Goal: Task Accomplishment & Management: Manage account settings

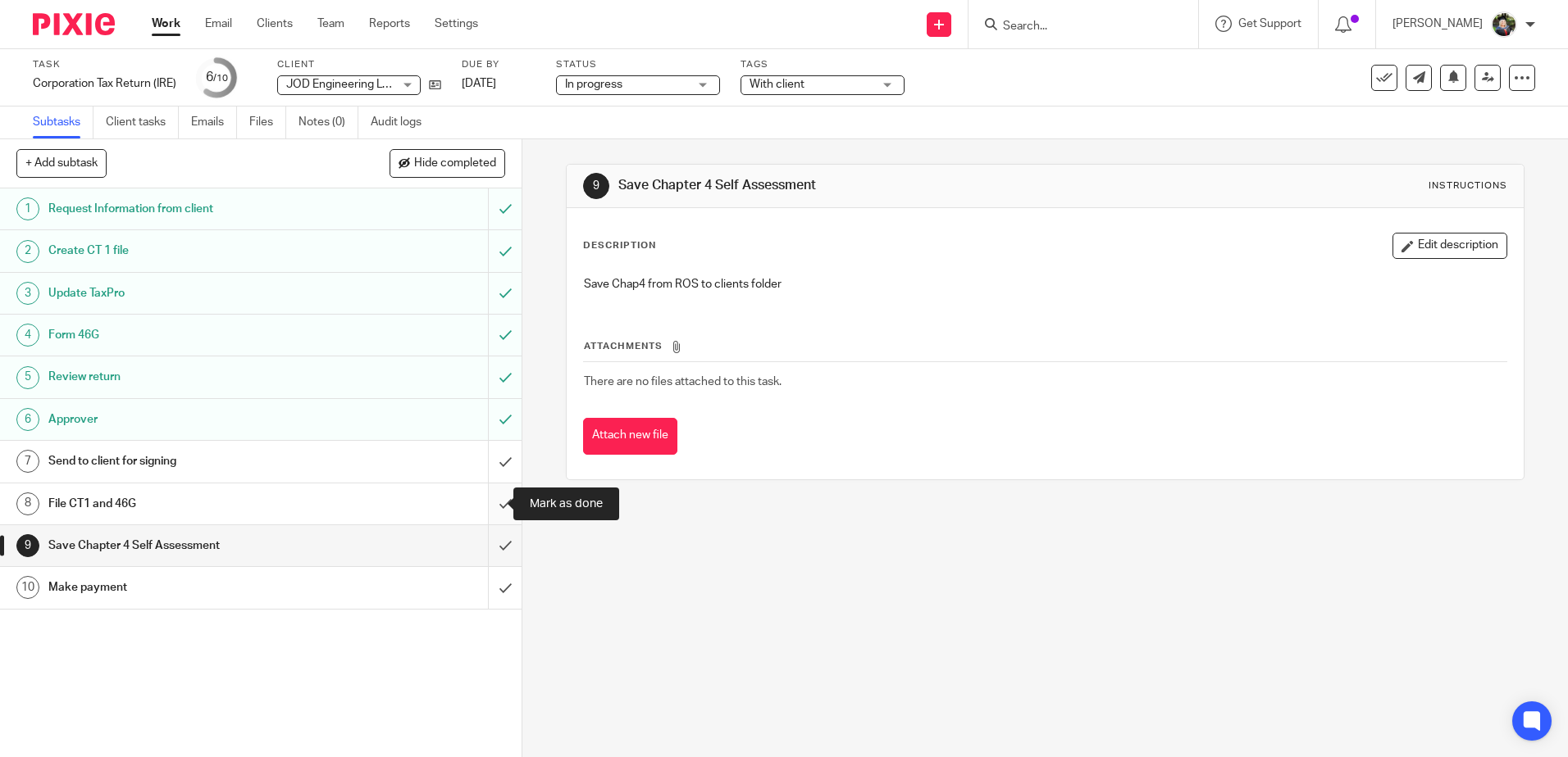
click at [492, 506] on input "submit" at bounding box center [261, 504] width 521 height 41
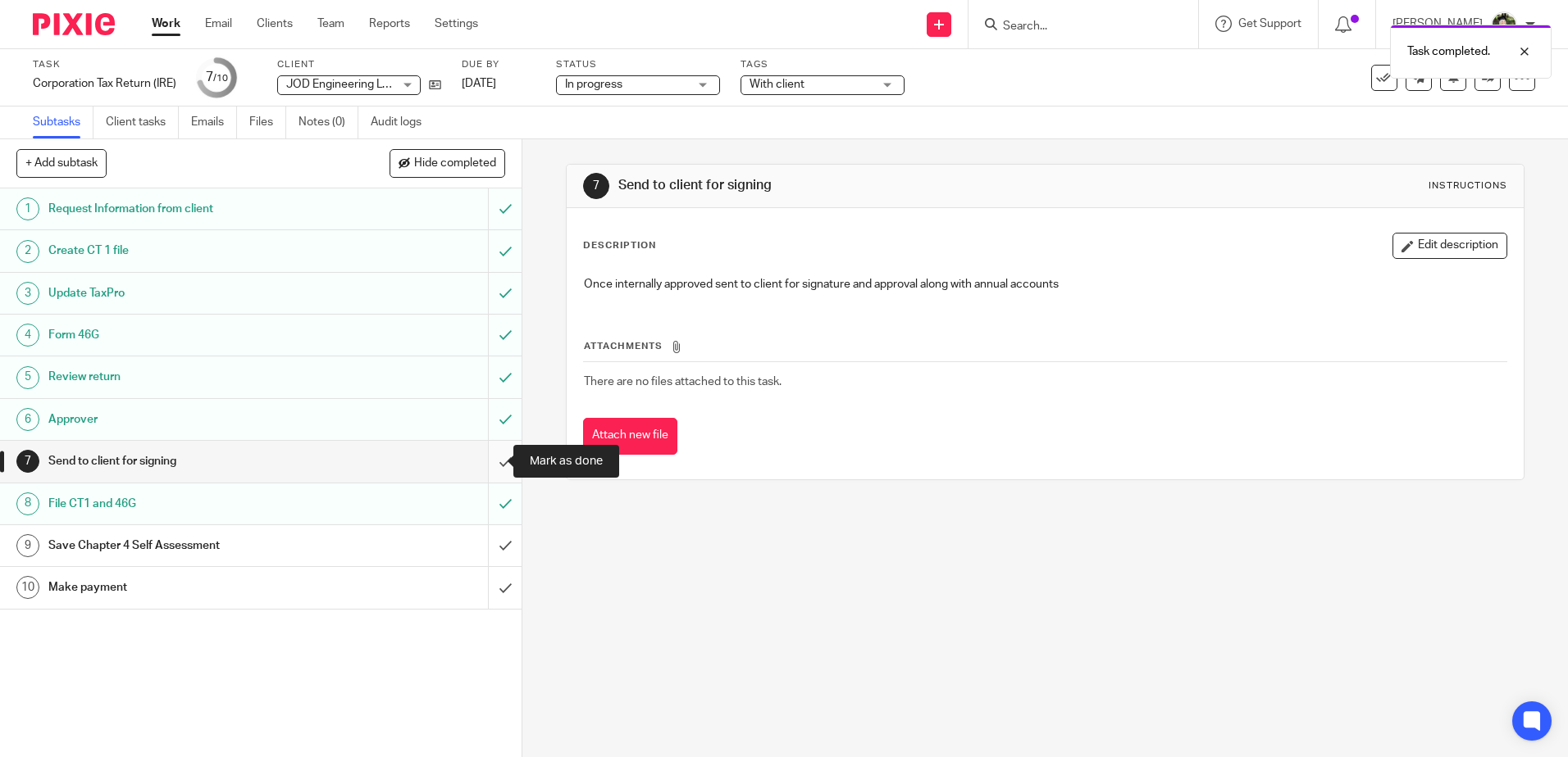
click at [498, 463] on input "submit" at bounding box center [261, 461] width 521 height 41
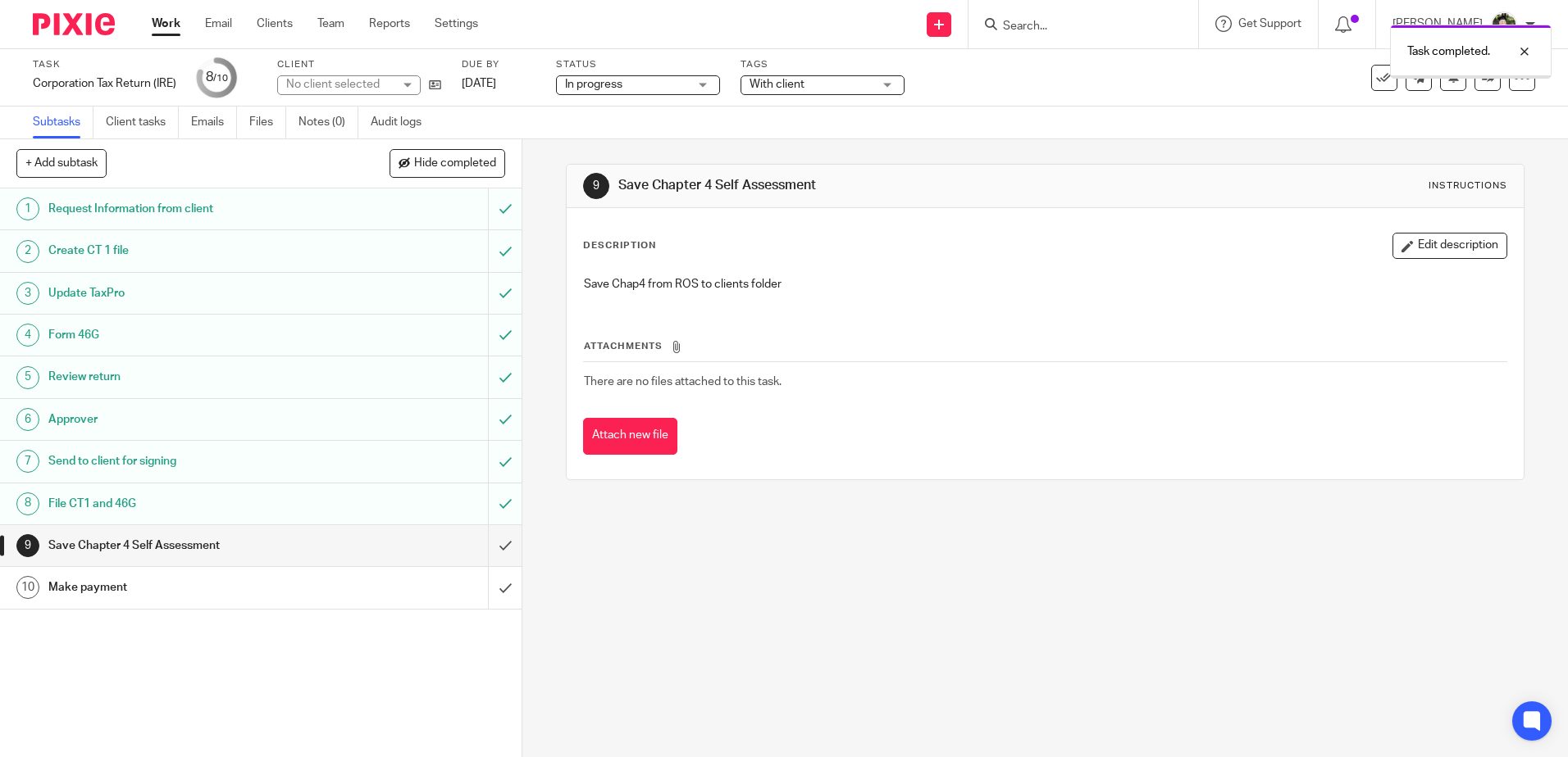
click at [810, 89] on span "With client" at bounding box center [811, 84] width 123 height 17
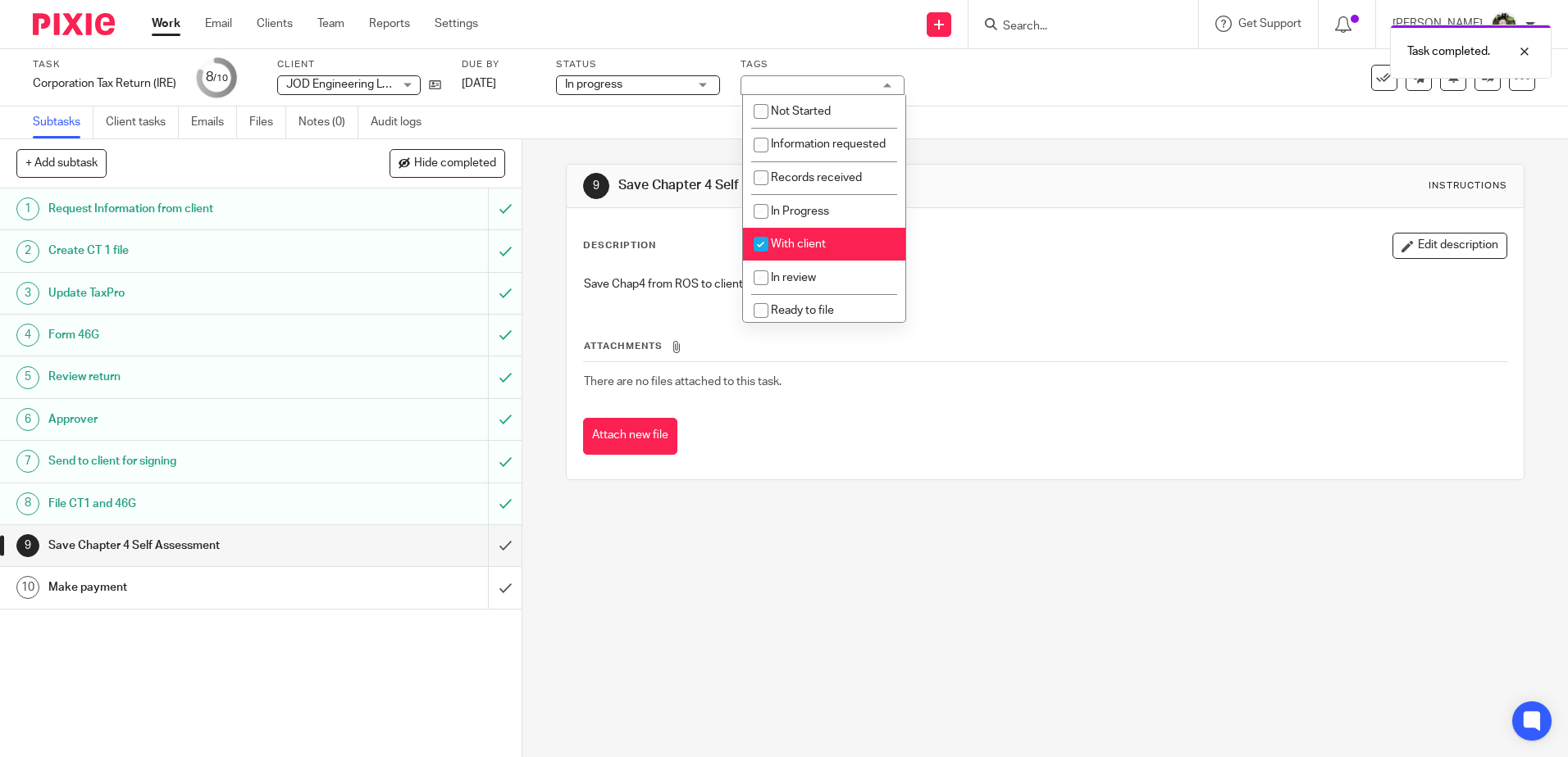
click at [798, 250] on span "With client" at bounding box center [798, 244] width 55 height 12
checkbox input "false"
click at [819, 274] on span "Return filed" at bounding box center [801, 271] width 60 height 12
checkbox input "true"
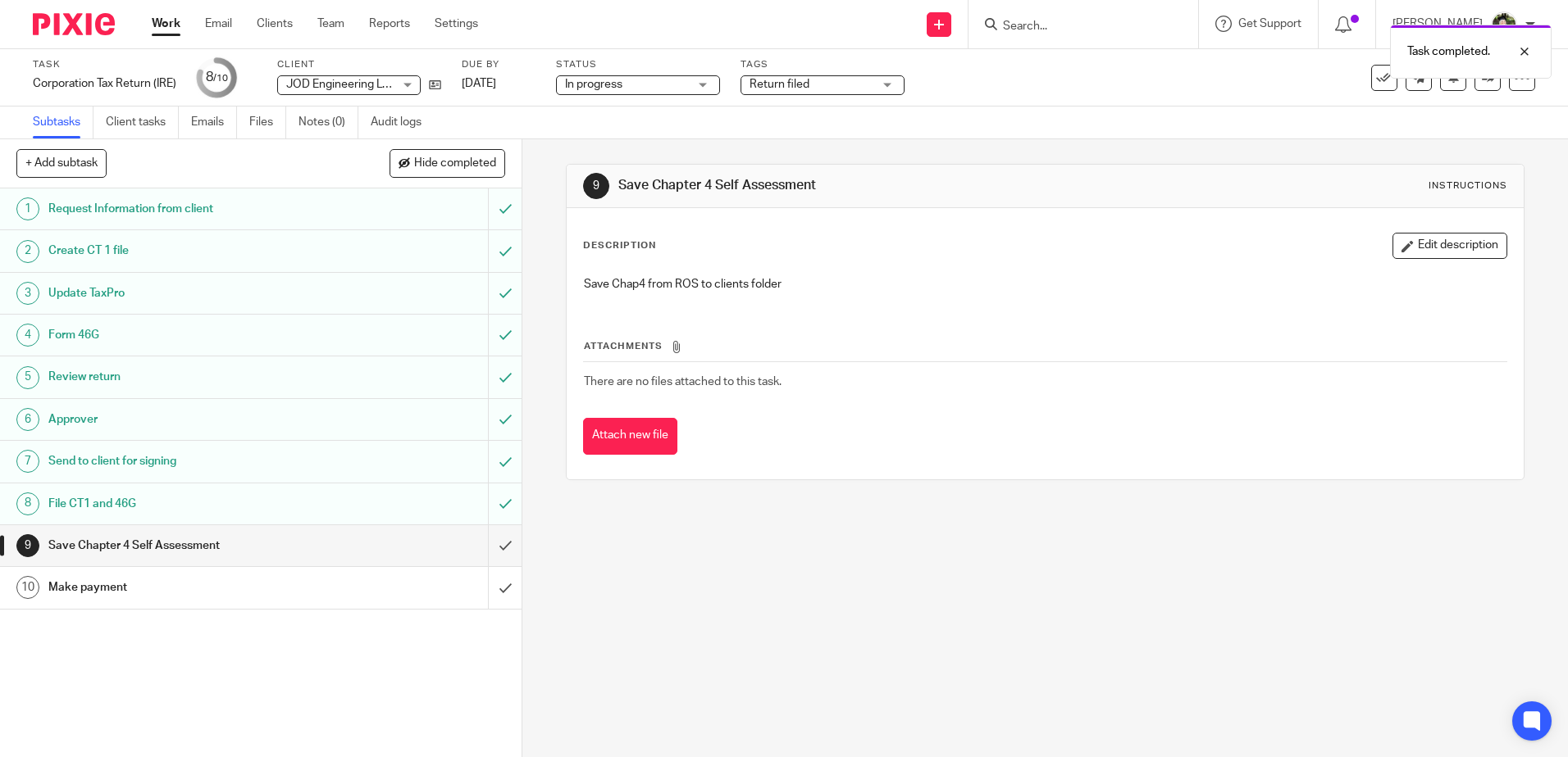
click at [1037, 160] on div "9 Save Chapter 4 Self Assessment Instructions Description Edit description Save…" at bounding box center [1045, 322] width 958 height 365
click at [332, 590] on div "Make payment" at bounding box center [261, 588] width 424 height 25
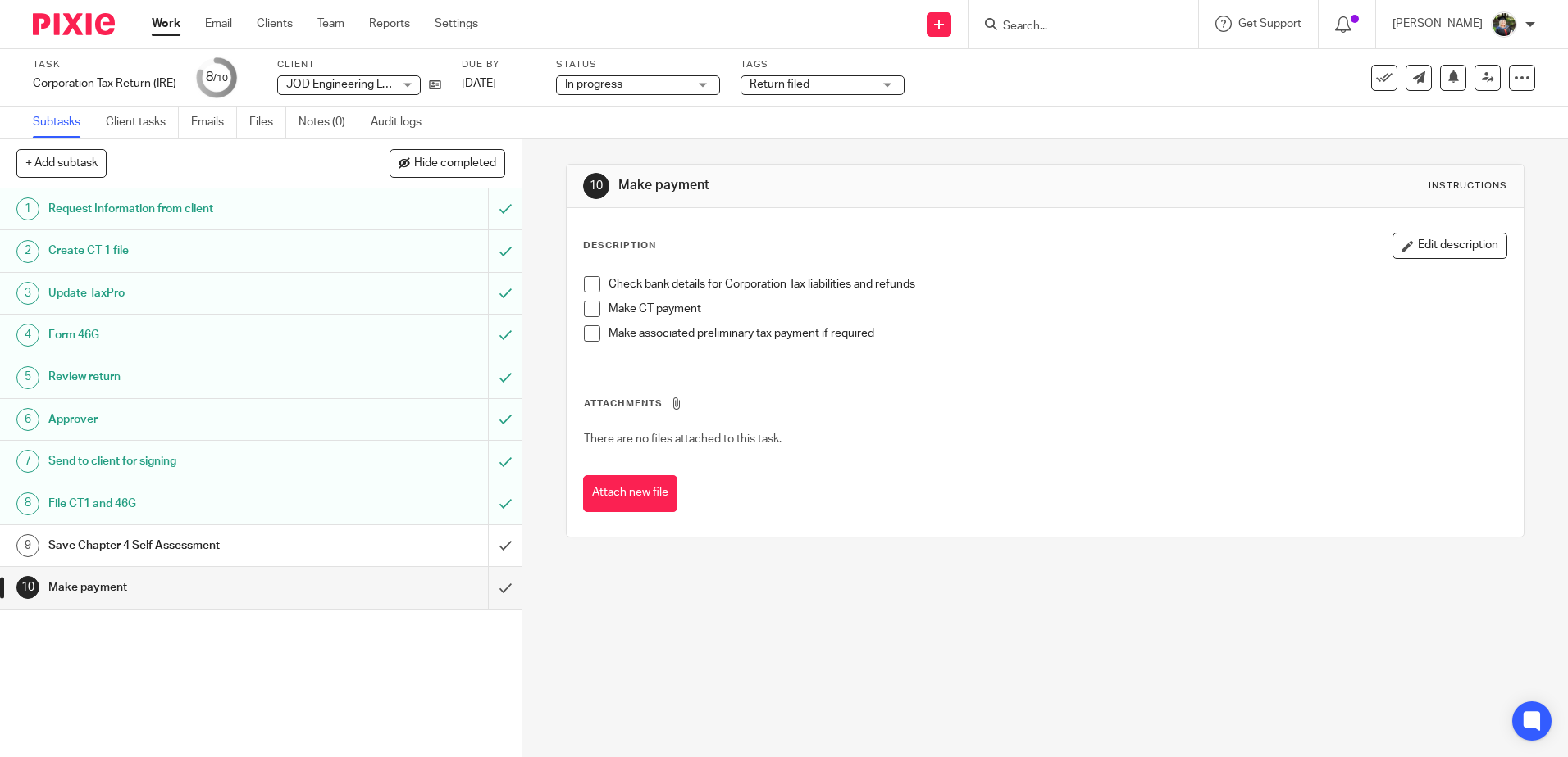
drag, startPoint x: 587, startPoint y: 279, endPoint x: 586, endPoint y: 293, distance: 14.0
click at [587, 280] on span at bounding box center [592, 285] width 16 height 16
click at [585, 301] on ul "Check bank details for Corporation Tax liabilities and refunds Make CT payment …" at bounding box center [1044, 313] width 921 height 74
click at [587, 318] on li "Make CT payment" at bounding box center [1044, 313] width 921 height 25
drag, startPoint x: 584, startPoint y: 310, endPoint x: 589, endPoint y: 327, distance: 17.7
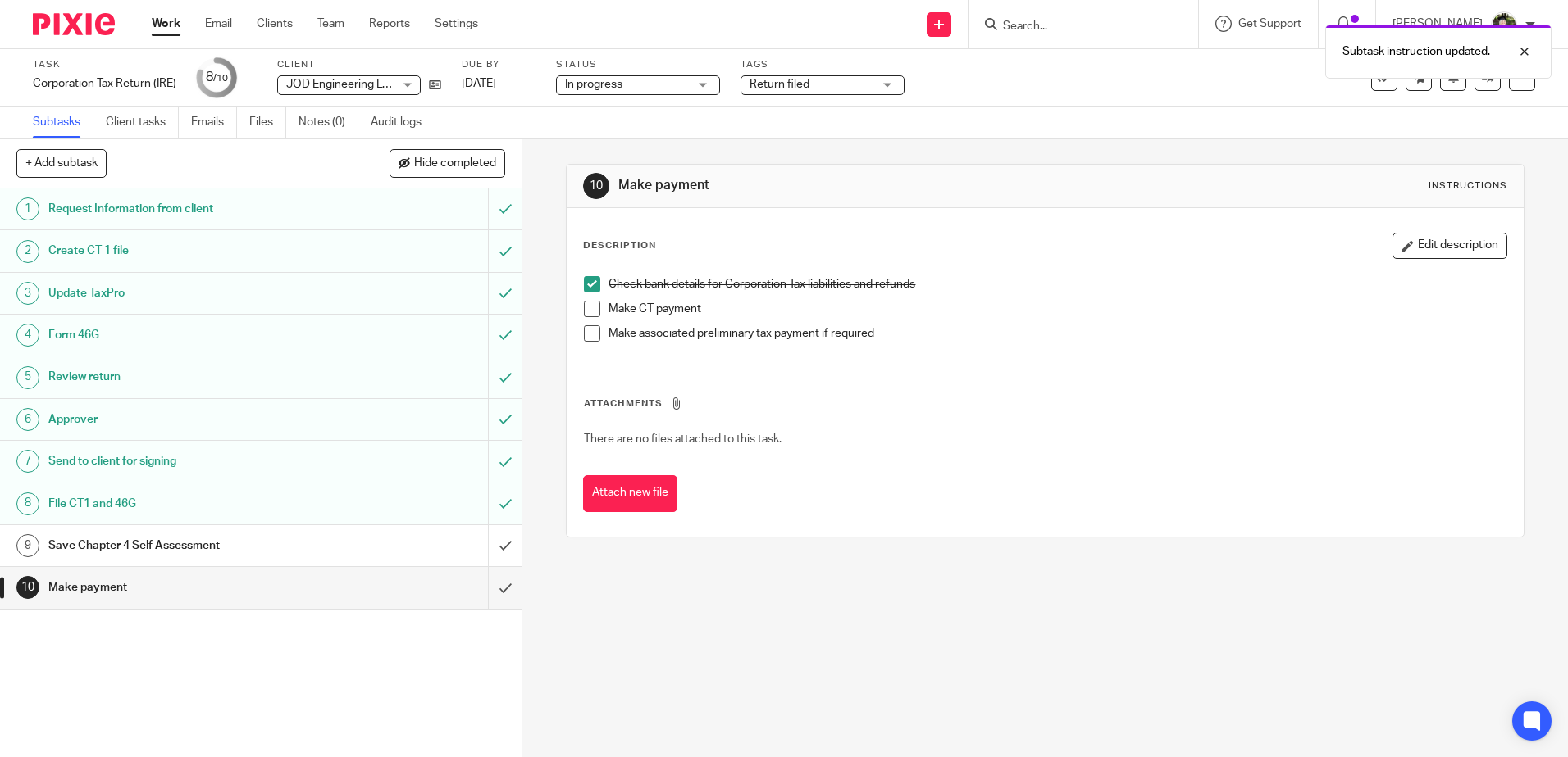
click at [584, 312] on span at bounding box center [592, 308] width 16 height 16
drag, startPoint x: 591, startPoint y: 334, endPoint x: 576, endPoint y: 423, distance: 90.3
click at [591, 335] on span at bounding box center [592, 333] width 16 height 16
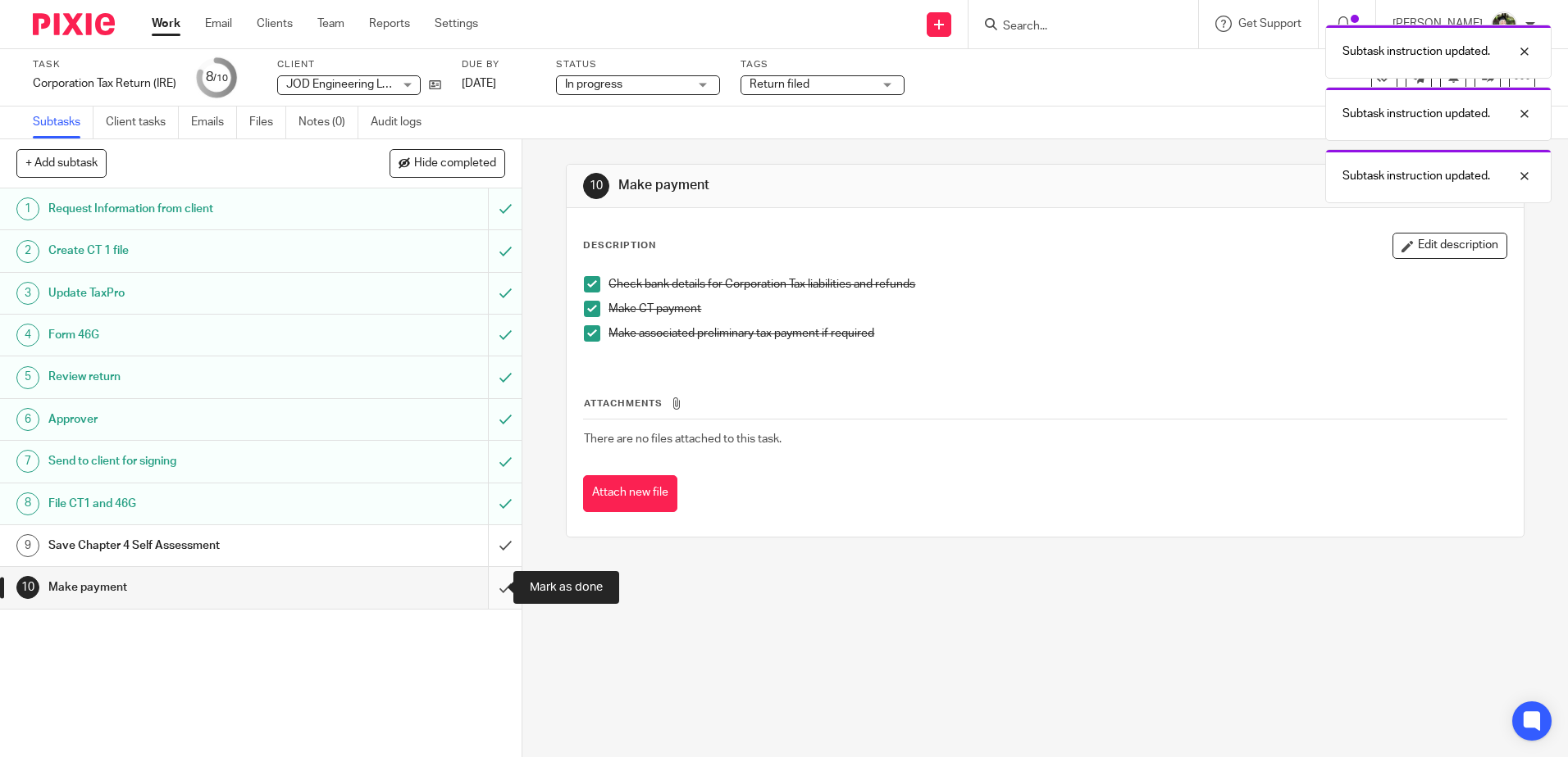
click at [488, 582] on input "submit" at bounding box center [261, 588] width 521 height 41
click at [813, 614] on div "10 Make payment Instructions Description Edit description Check bank details fo…" at bounding box center [1045, 448] width 1046 height 618
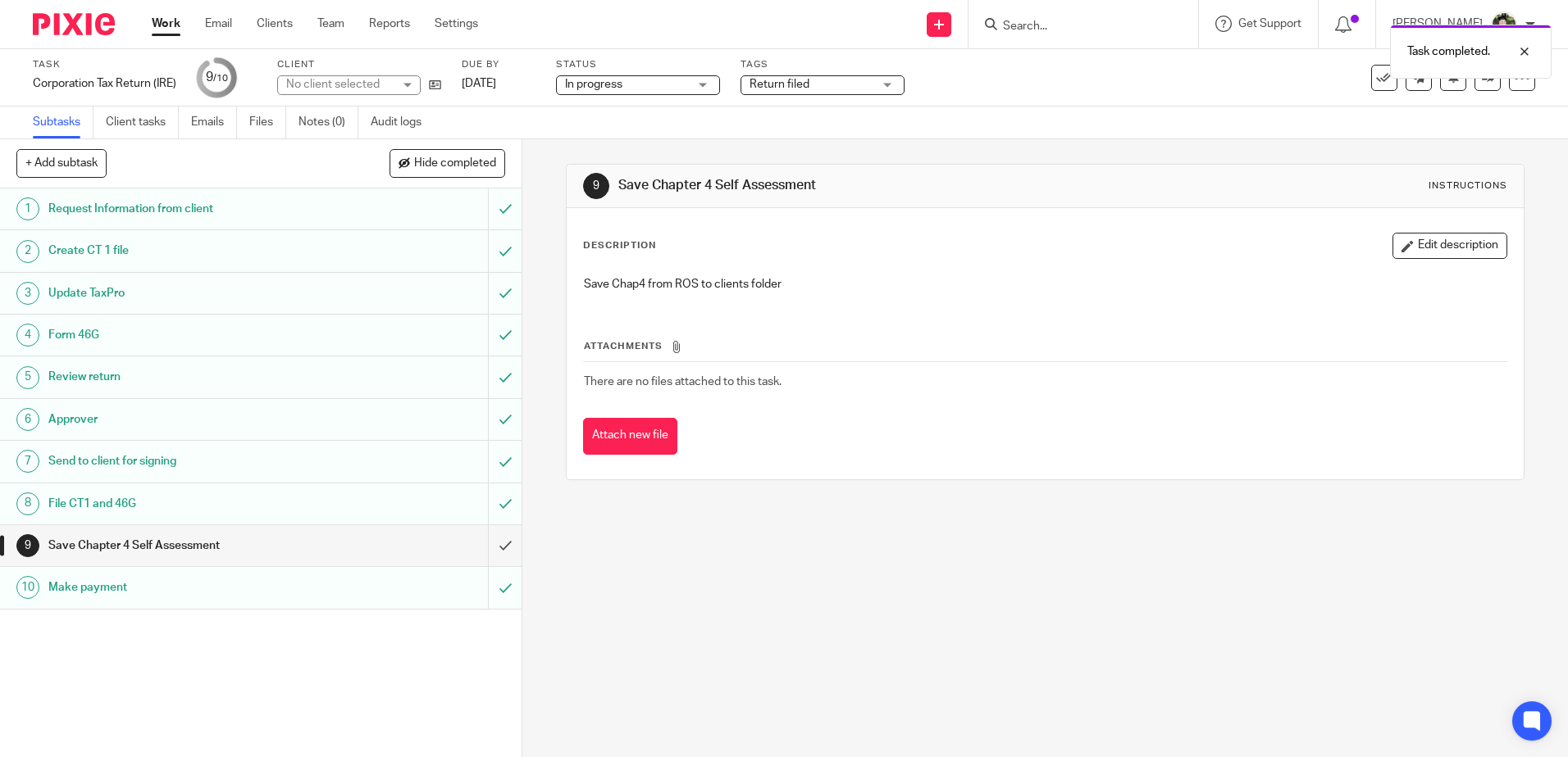
click at [168, 25] on link "Work" at bounding box center [166, 24] width 28 height 16
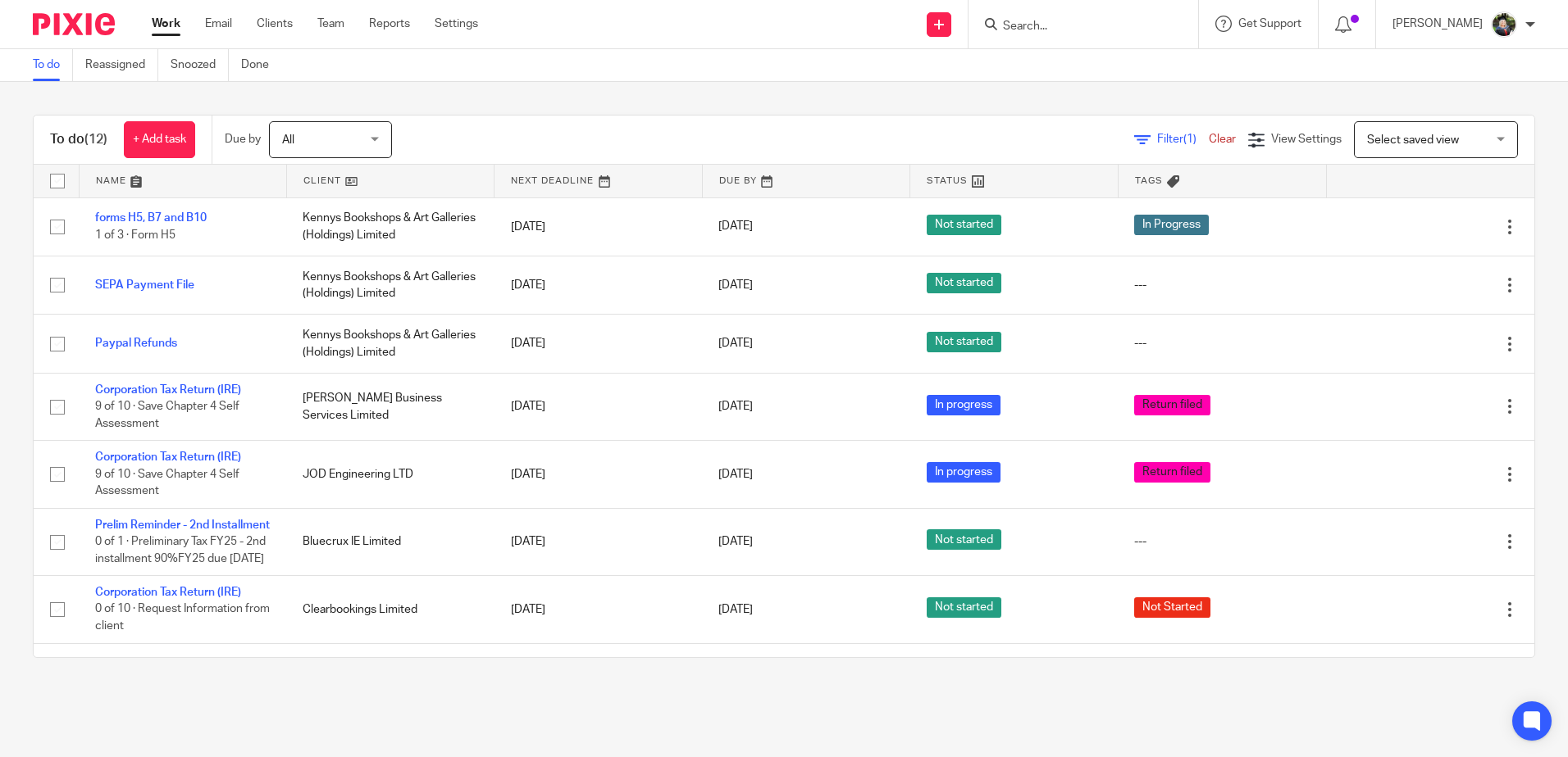
click at [1109, 29] on input "Search" at bounding box center [1075, 27] width 147 height 15
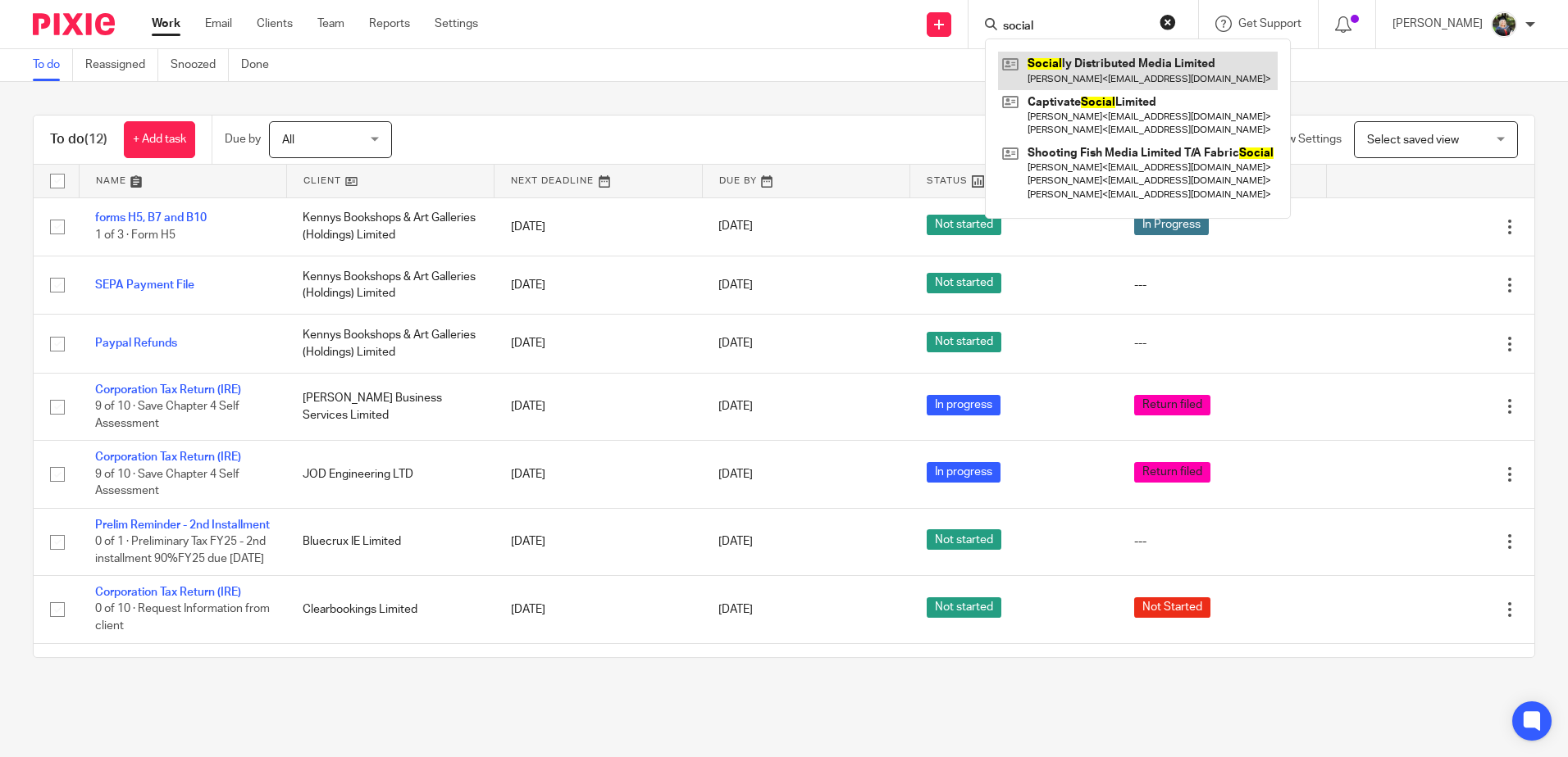
type input "social"
click at [1120, 83] on link at bounding box center [1137, 70] width 279 height 38
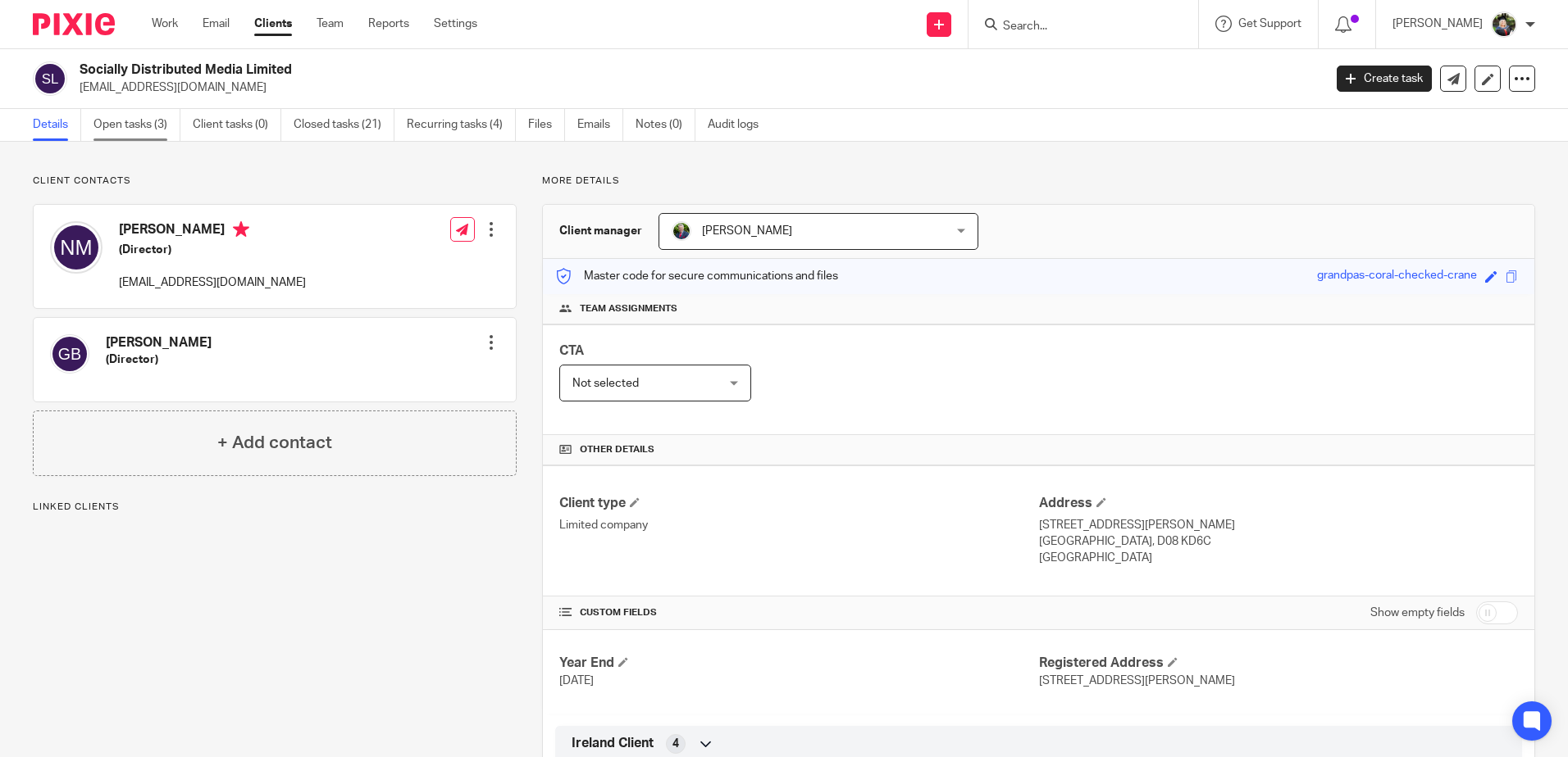
click at [152, 117] on link "Open tasks (3)" at bounding box center [137, 125] width 87 height 32
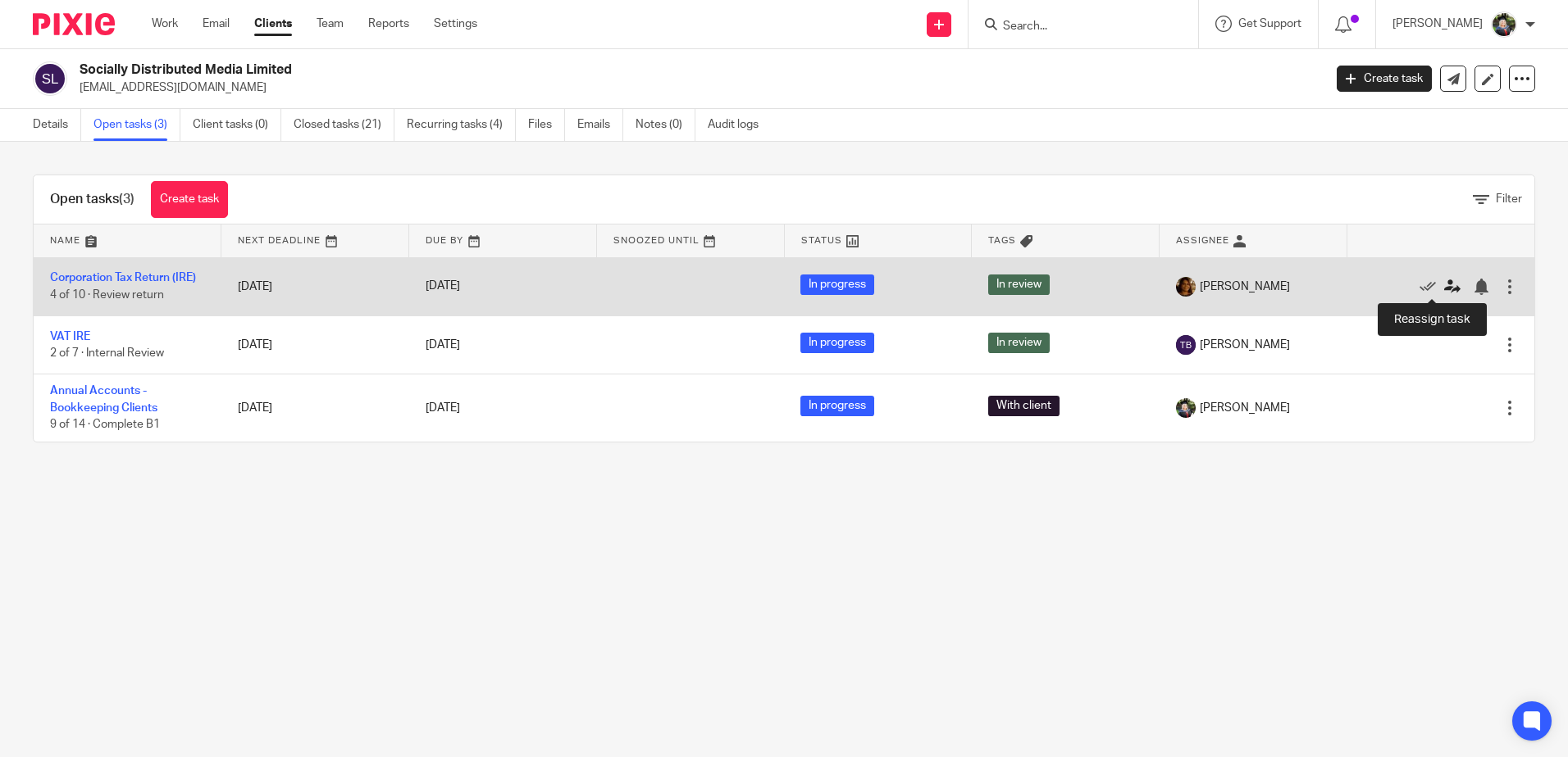
click at [1444, 285] on icon at bounding box center [1452, 286] width 16 height 16
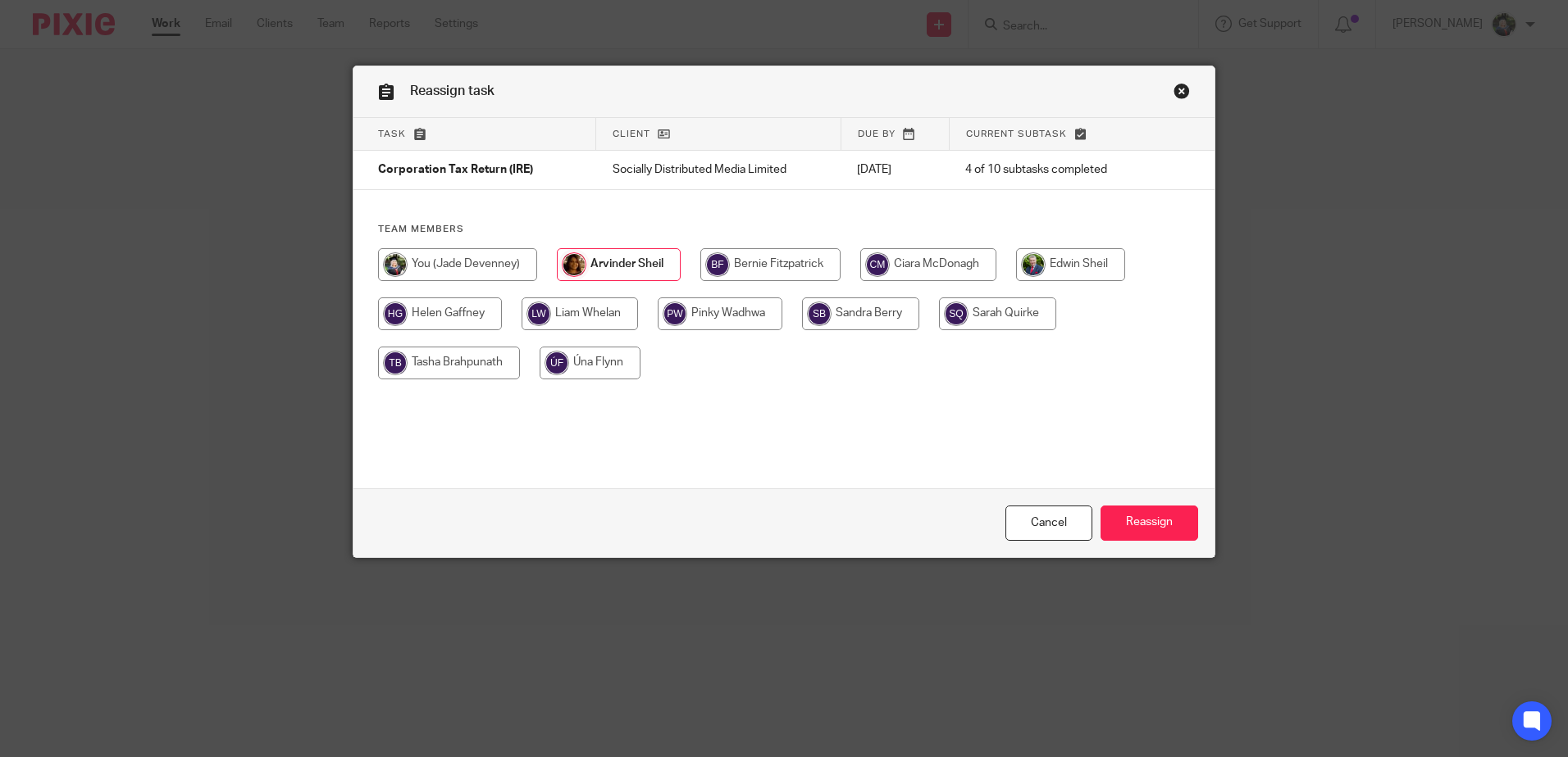
click at [486, 254] on input "radio" at bounding box center [457, 264] width 159 height 33
radio input "true"
click at [1153, 519] on input "Reassign" at bounding box center [1149, 524] width 98 height 35
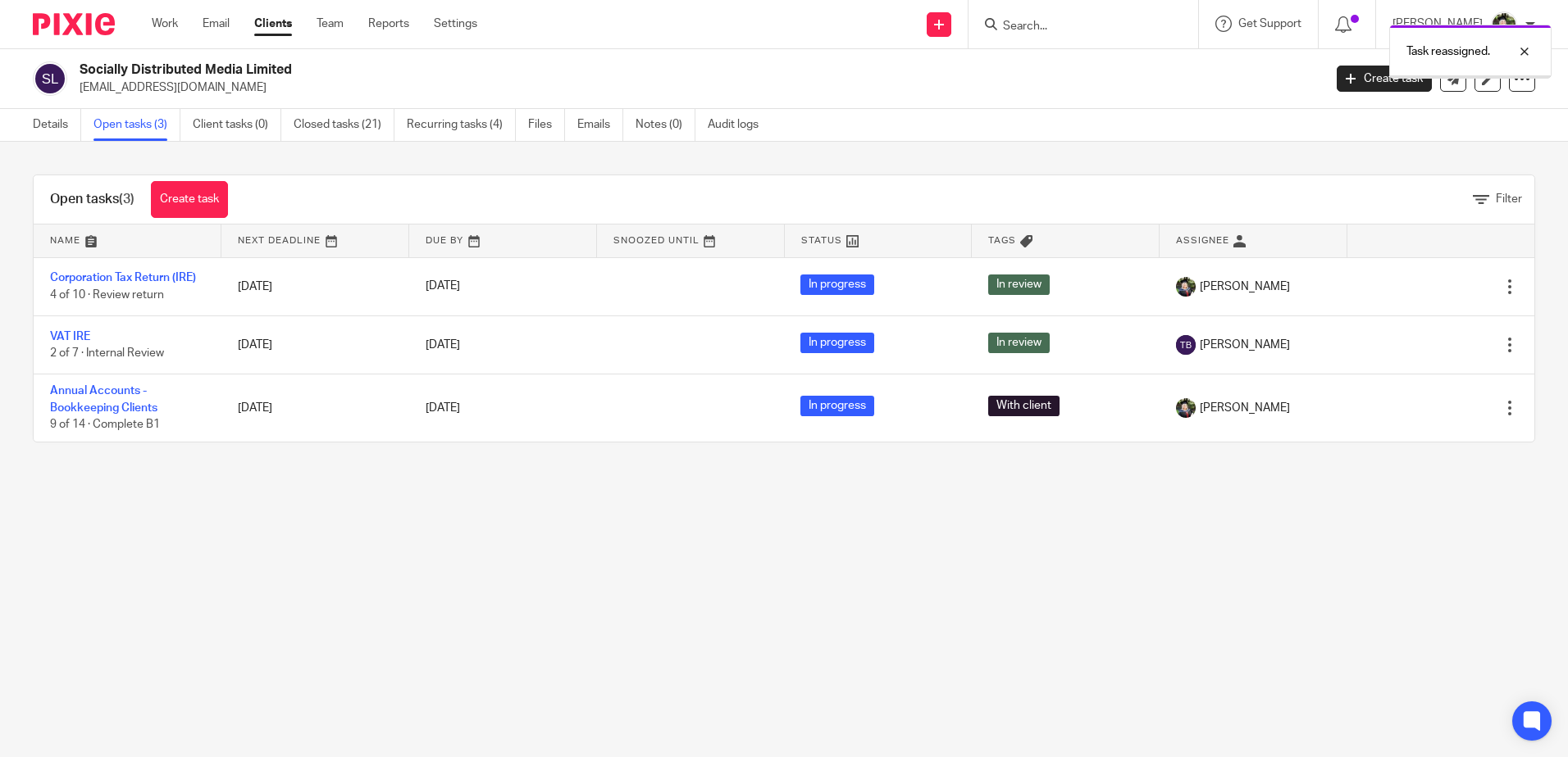
click at [568, 526] on main "Socially Distributed Media Limited accounts@allirishsport.ie Create task Update…" at bounding box center [784, 378] width 1568 height 757
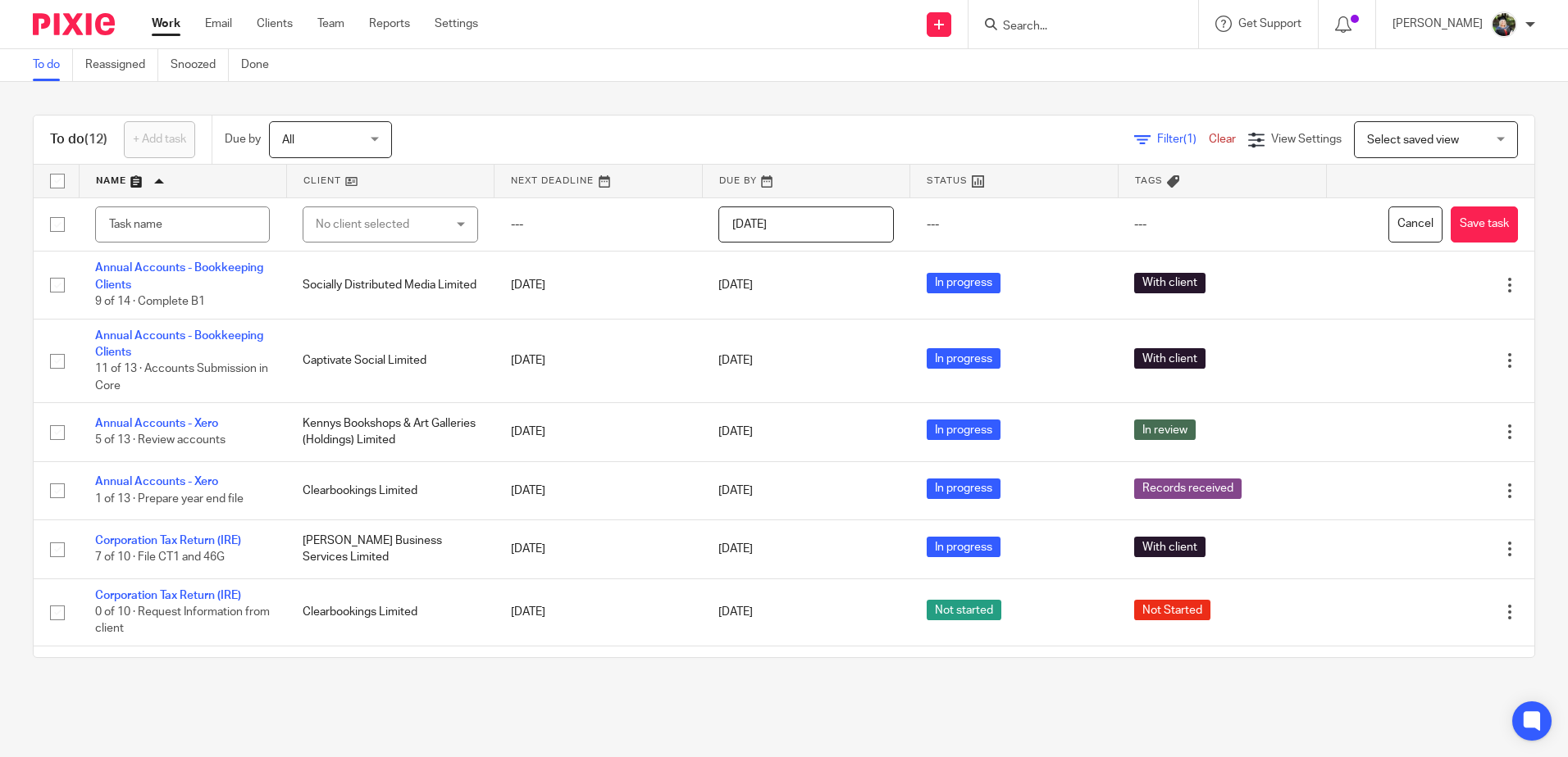
click at [1402, 137] on span "Select saved view" at bounding box center [1413, 140] width 92 height 12
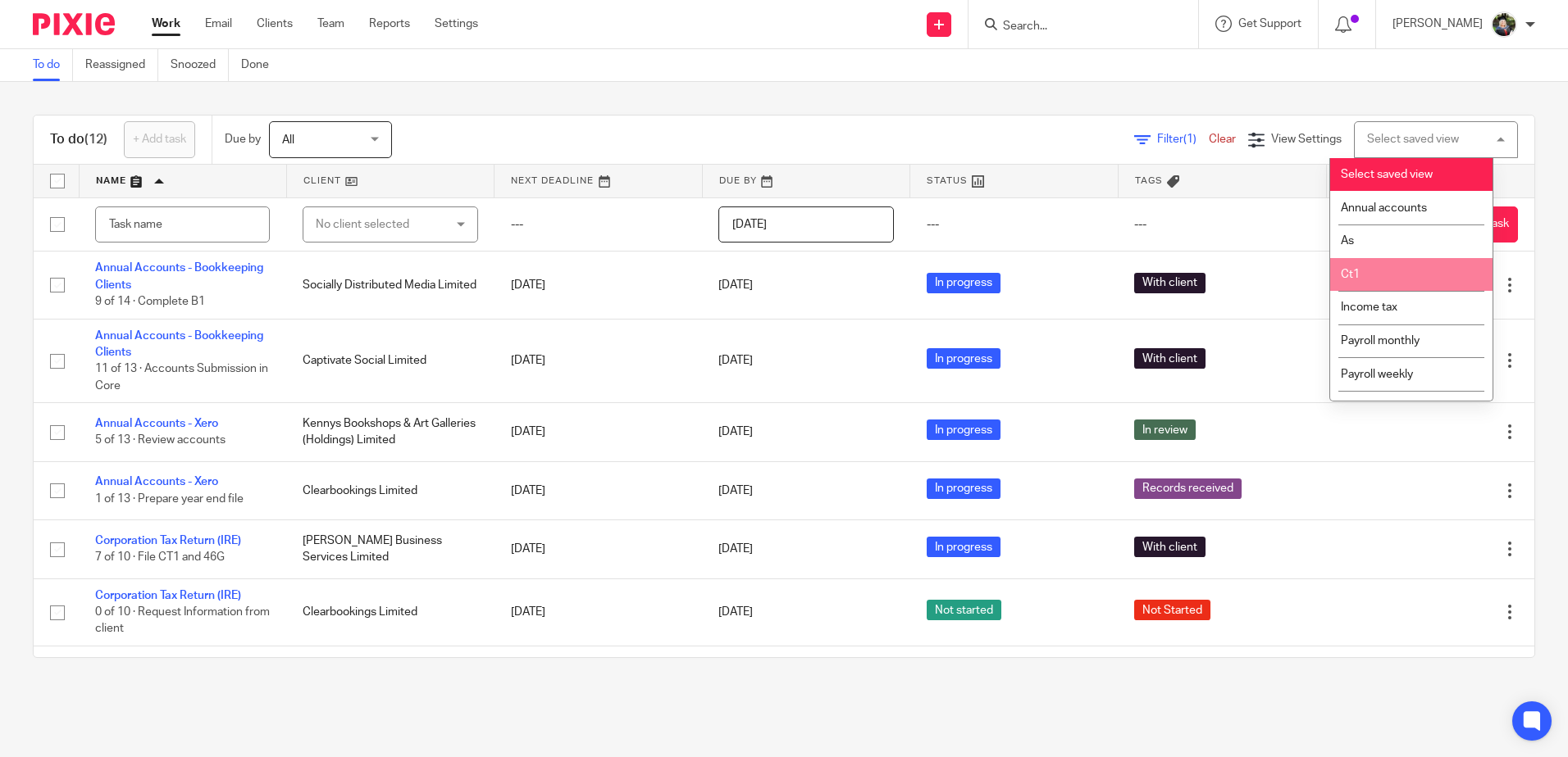
click at [1388, 264] on li "Ct1" at bounding box center [1411, 275] width 162 height 34
